Goal: Information Seeking & Learning: Learn about a topic

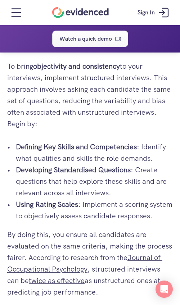
scroll to position [1026, 0]
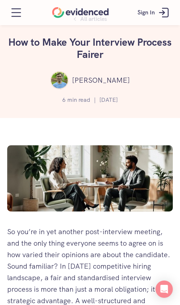
scroll to position [0, 0]
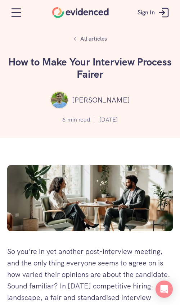
click at [24, 27] on div "All articles How to Make Your Interview Process Fairer Andy Clarke 6 min read |…" at bounding box center [90, 69] width 180 height 138
